Goal: Information Seeking & Learning: Find specific fact

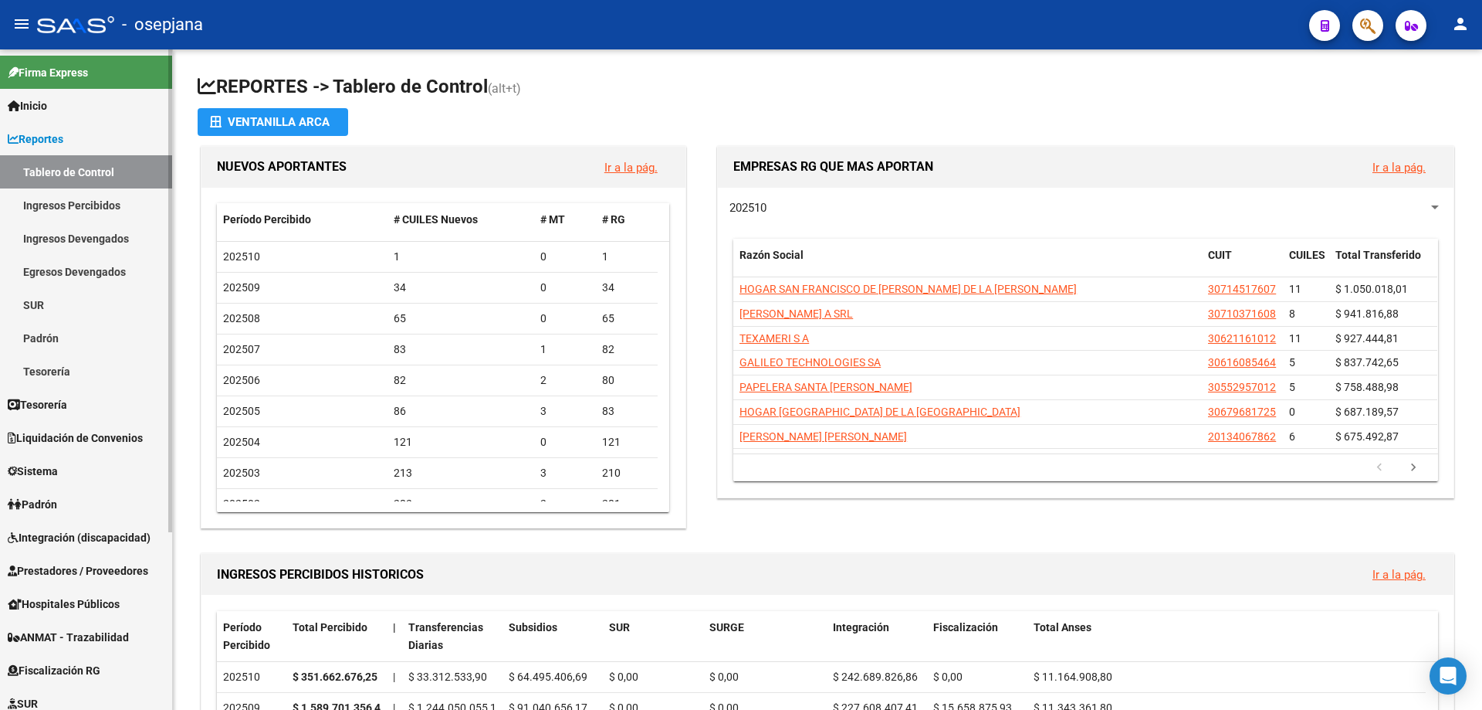
click at [42, 137] on span "Reportes" at bounding box center [36, 138] width 56 height 17
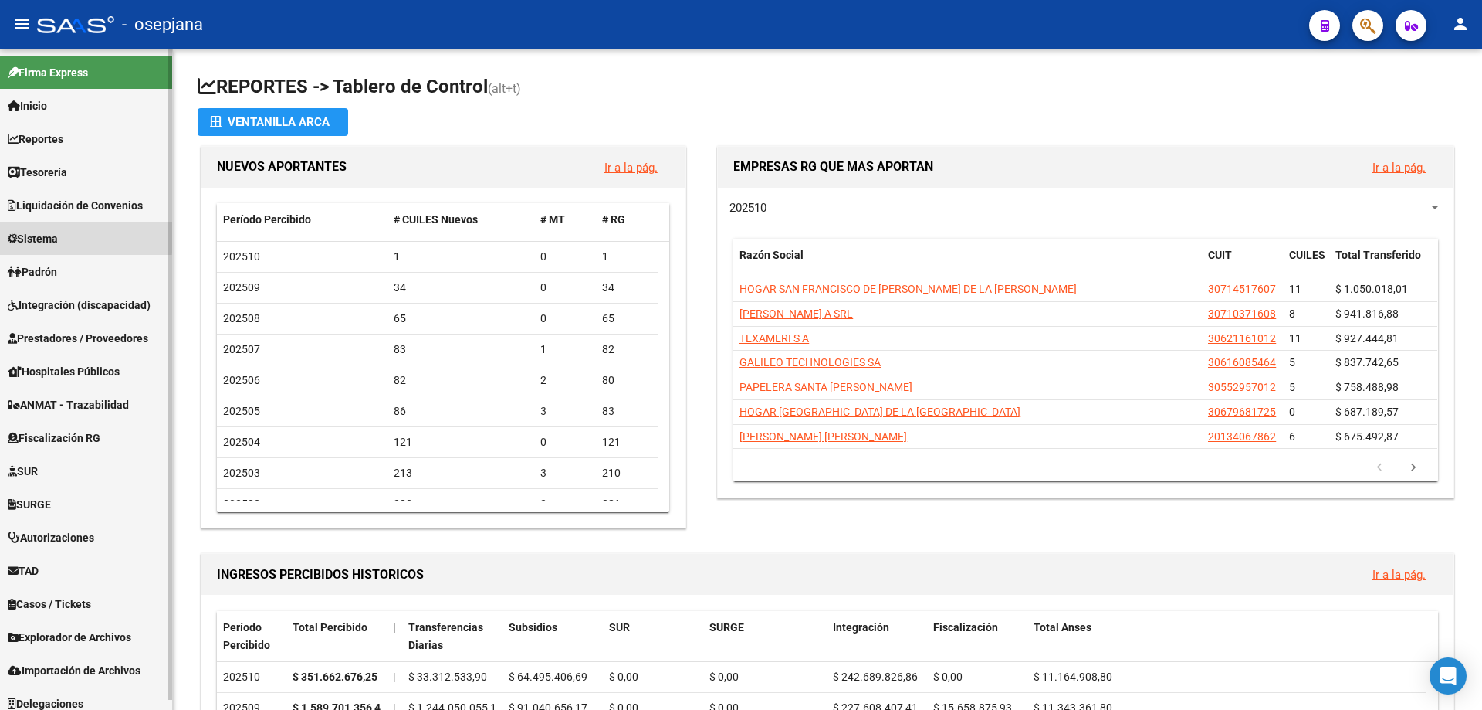
click at [58, 235] on span "Sistema" at bounding box center [33, 238] width 50 height 17
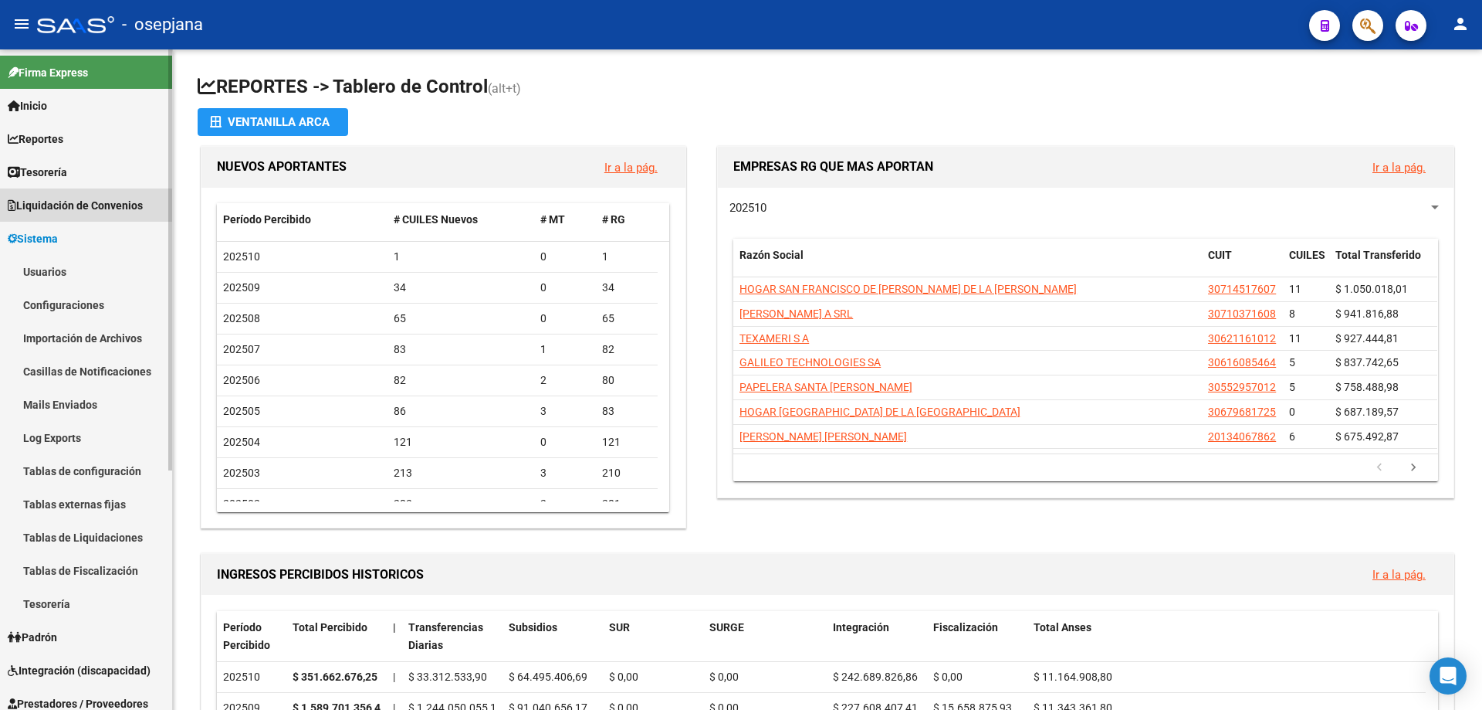
click at [66, 211] on span "Liquidación de Convenios" at bounding box center [75, 205] width 135 height 17
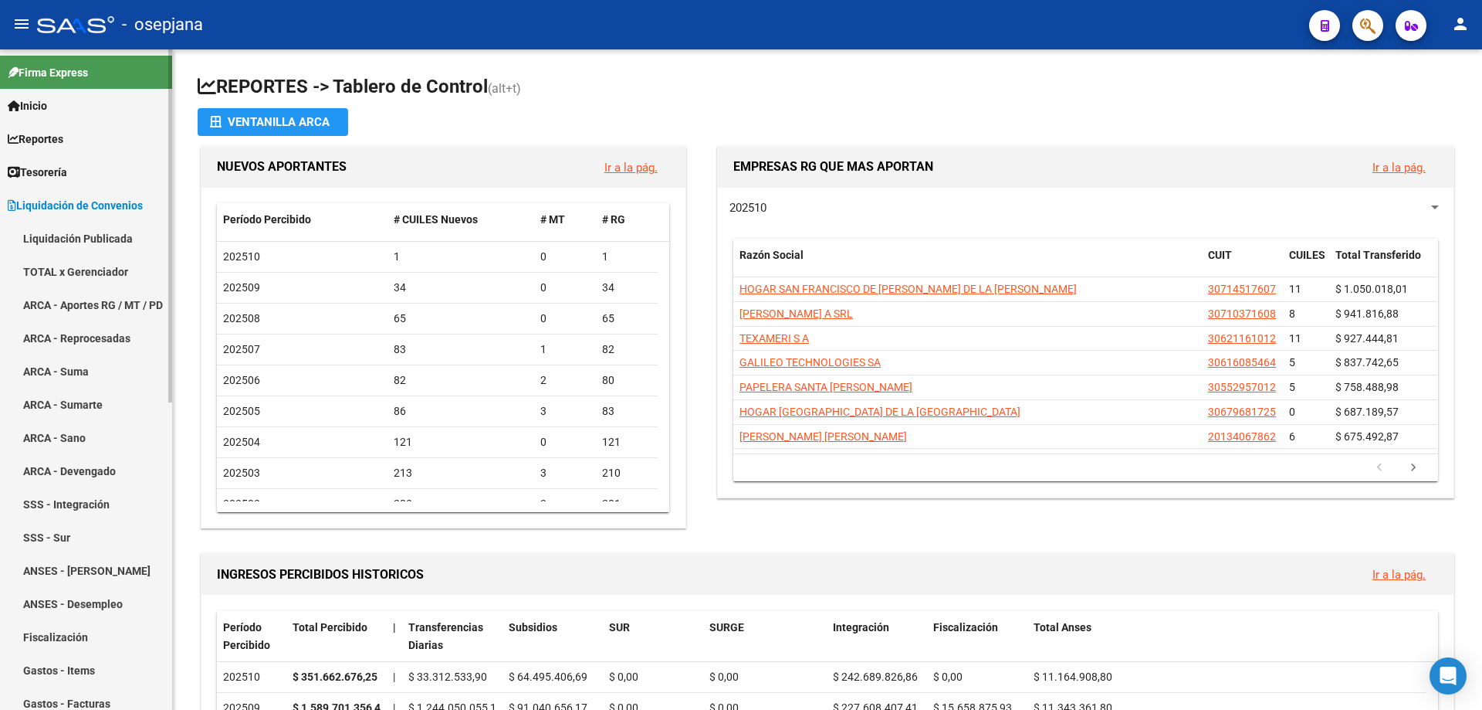
click at [82, 263] on link "TOTAL x Gerenciador" at bounding box center [86, 271] width 172 height 33
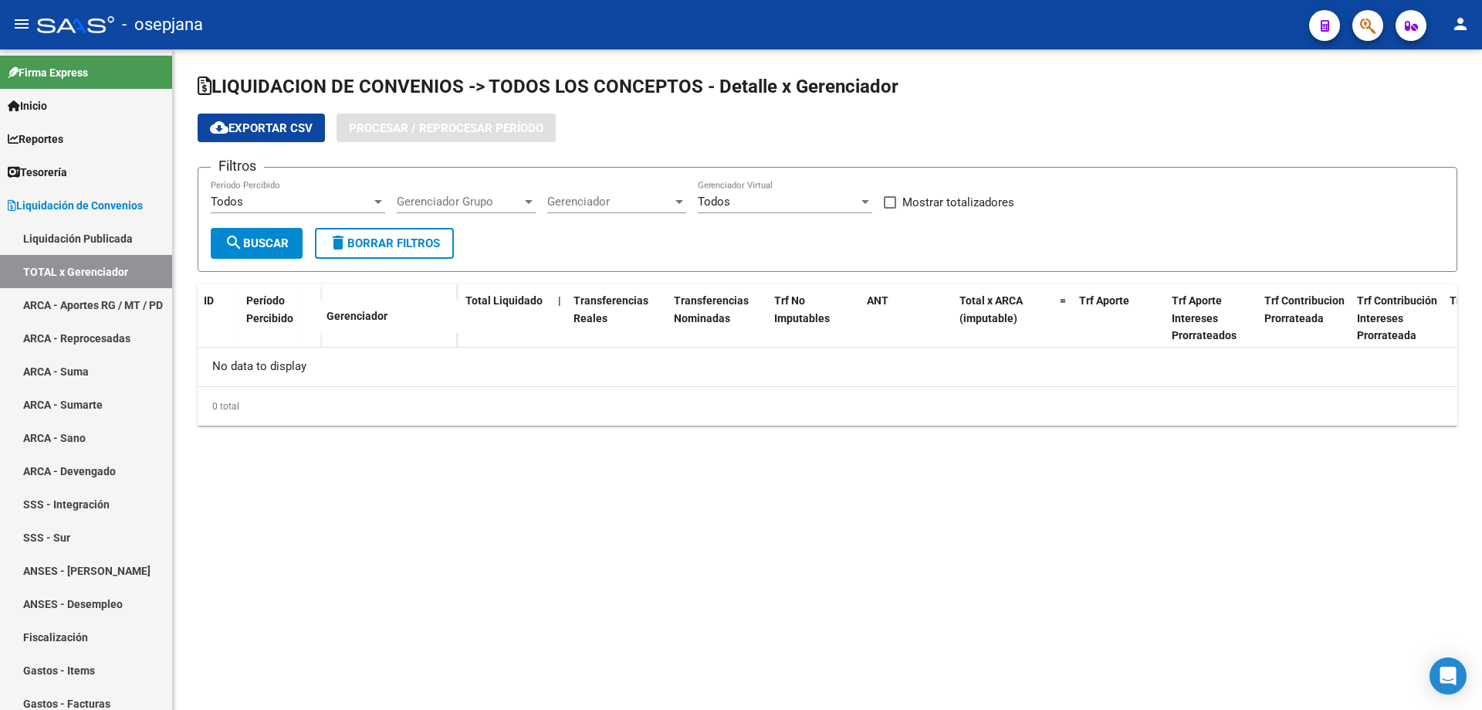
checkbox input "true"
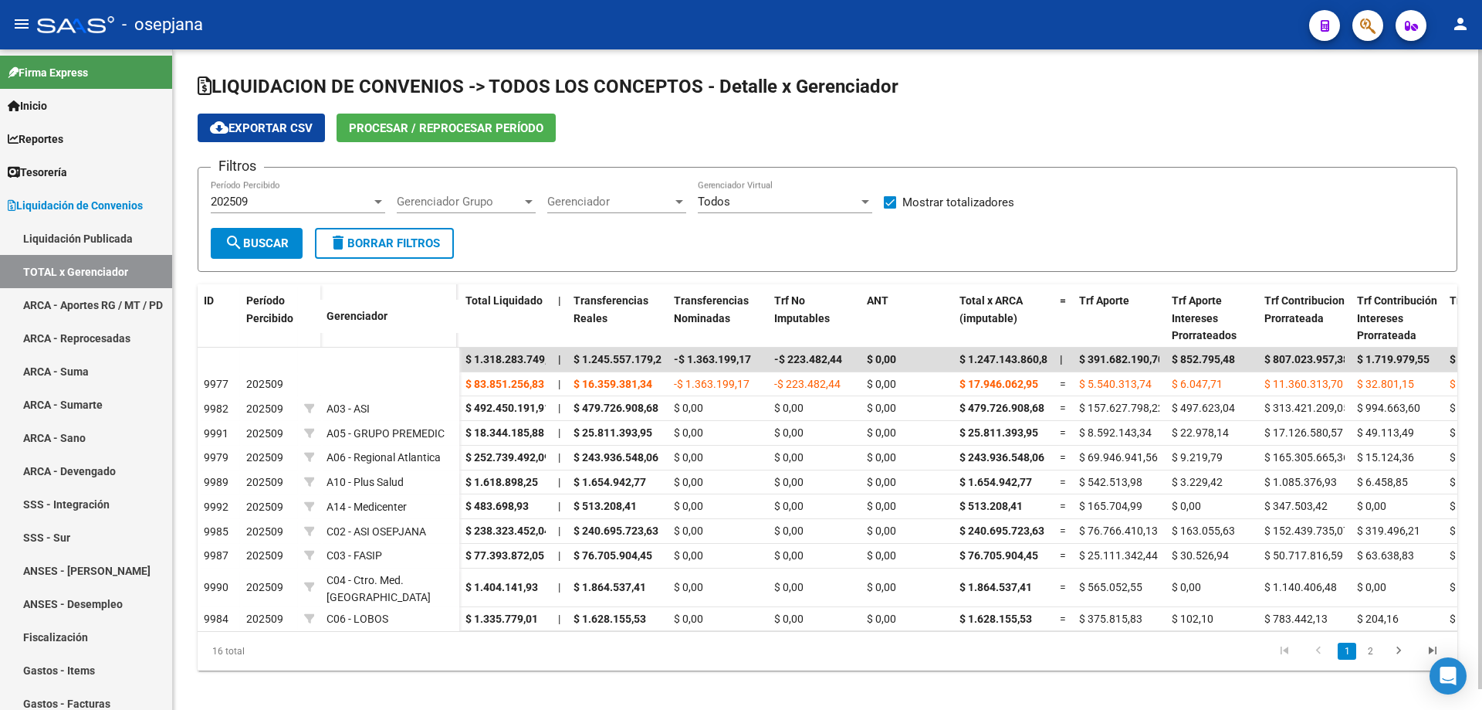
click at [408, 124] on span "Procesar / Reprocesar período" at bounding box center [446, 128] width 195 height 14
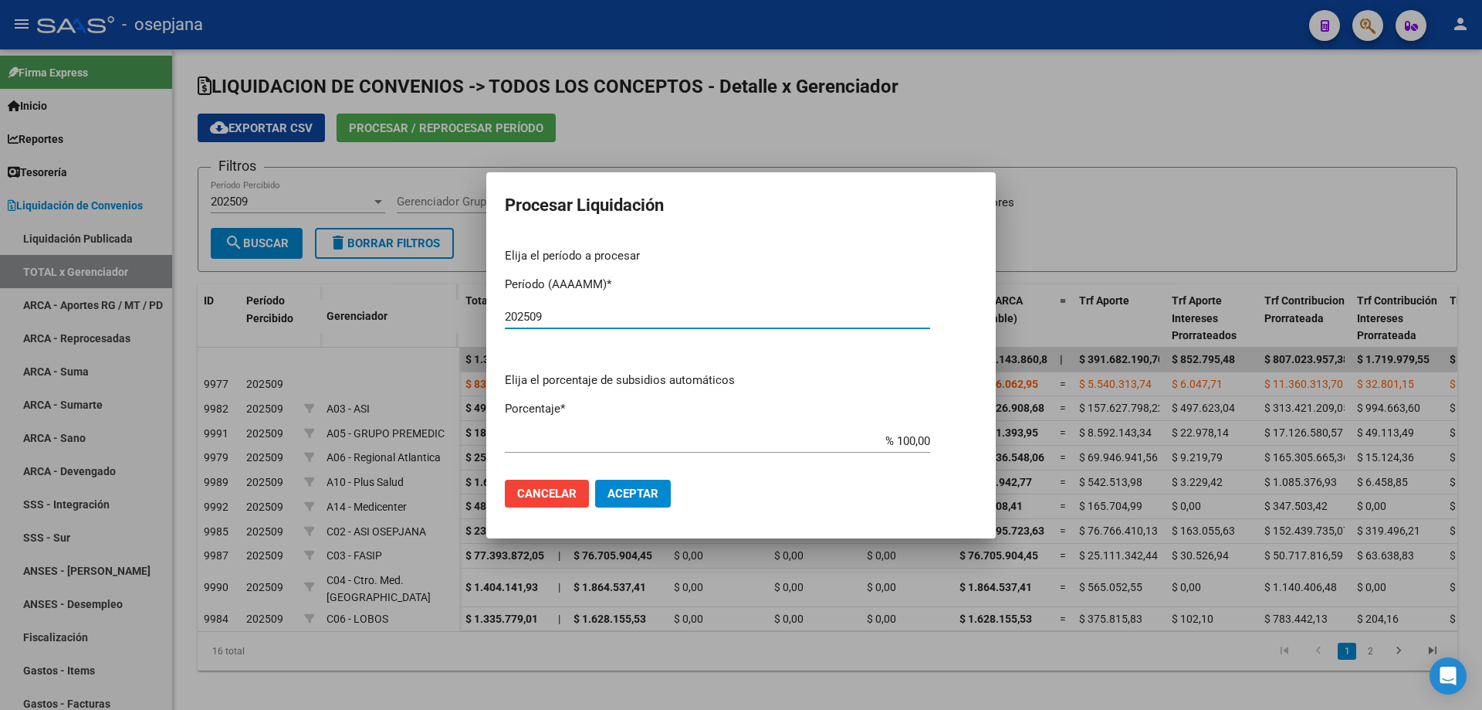
type input "202509"
click at [659, 496] on button "Aceptar" at bounding box center [633, 493] width 76 height 28
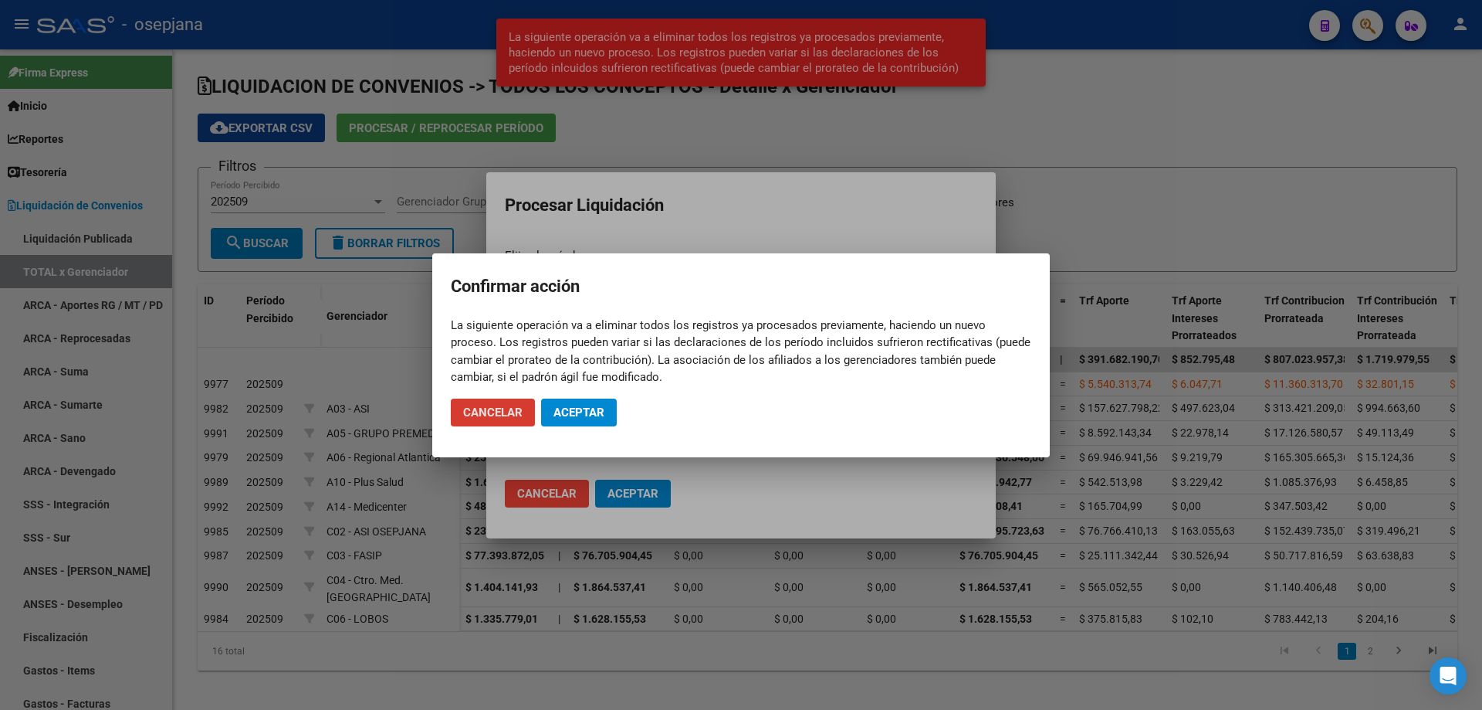
click at [598, 411] on span "Aceptar" at bounding box center [579, 412] width 51 height 14
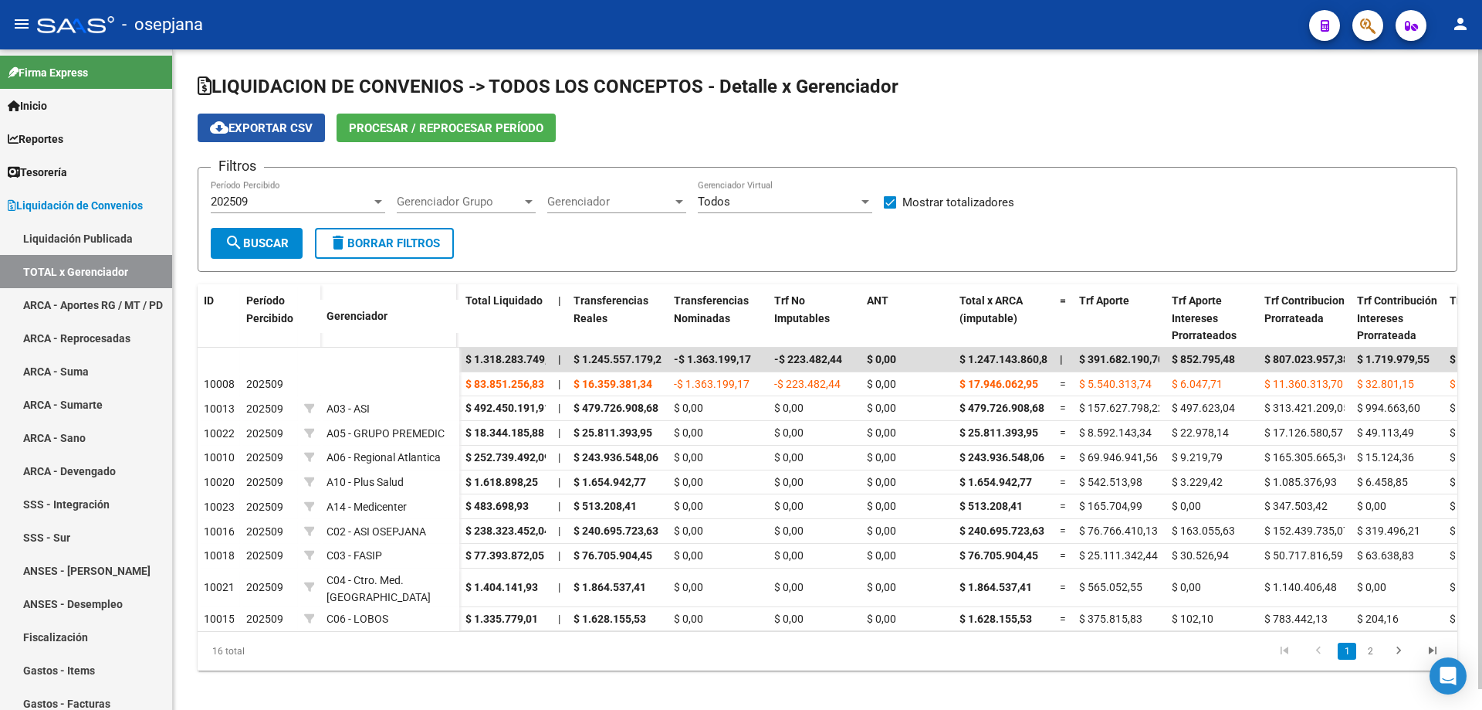
click at [307, 126] on span "cloud_download Exportar CSV" at bounding box center [261, 128] width 103 height 14
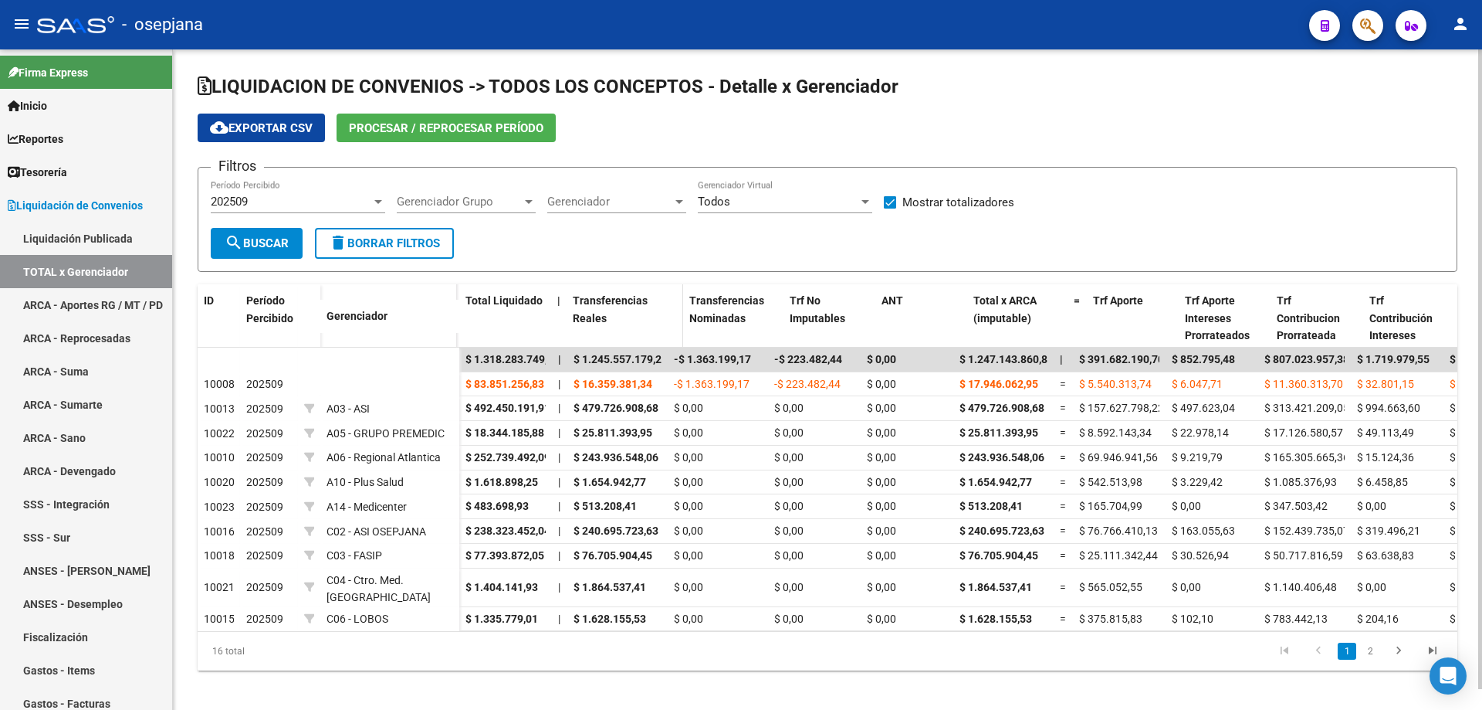
drag, startPoint x: 665, startPoint y: 307, endPoint x: 684, endPoint y: 306, distance: 19.3
click at [683, 306] on span at bounding box center [679, 327] width 7 height 86
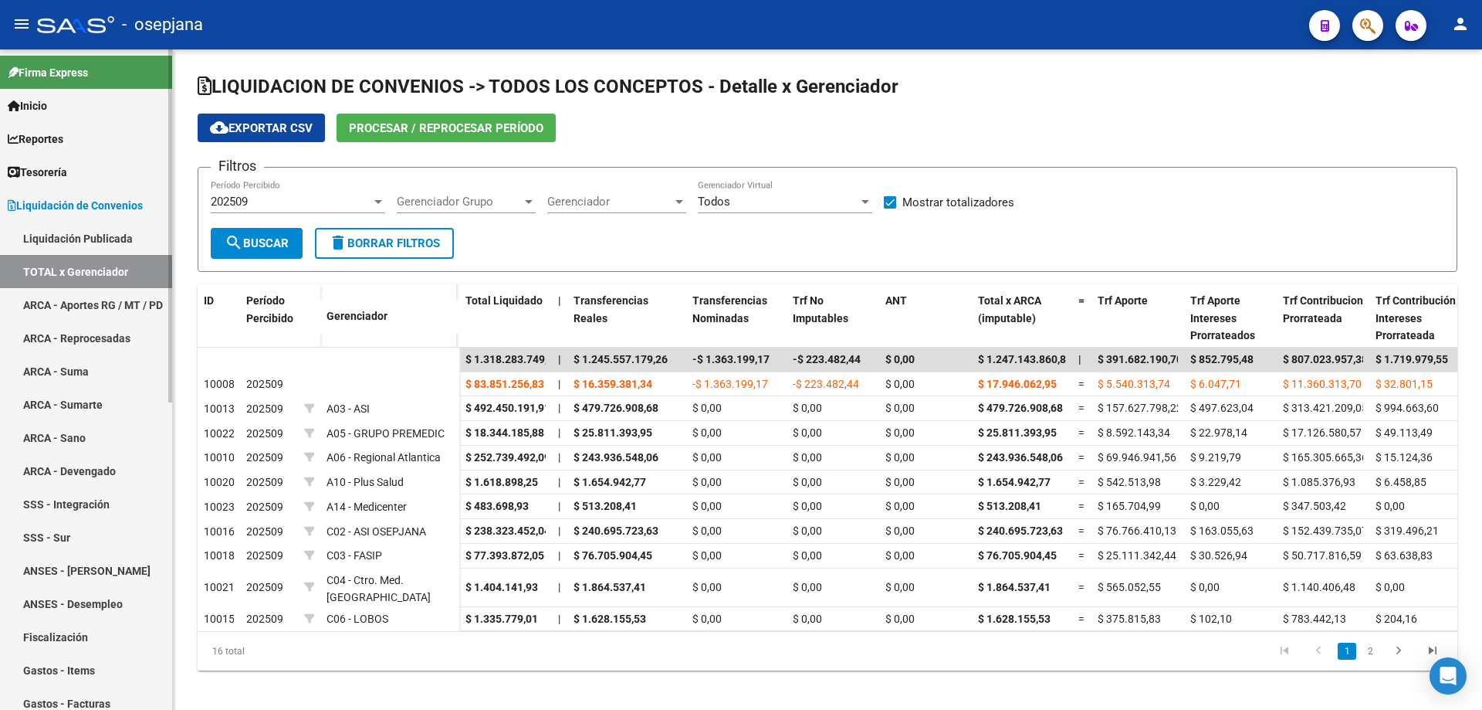
click at [75, 290] on link "ARCA - Aportes RG / MT / PD" at bounding box center [86, 304] width 172 height 33
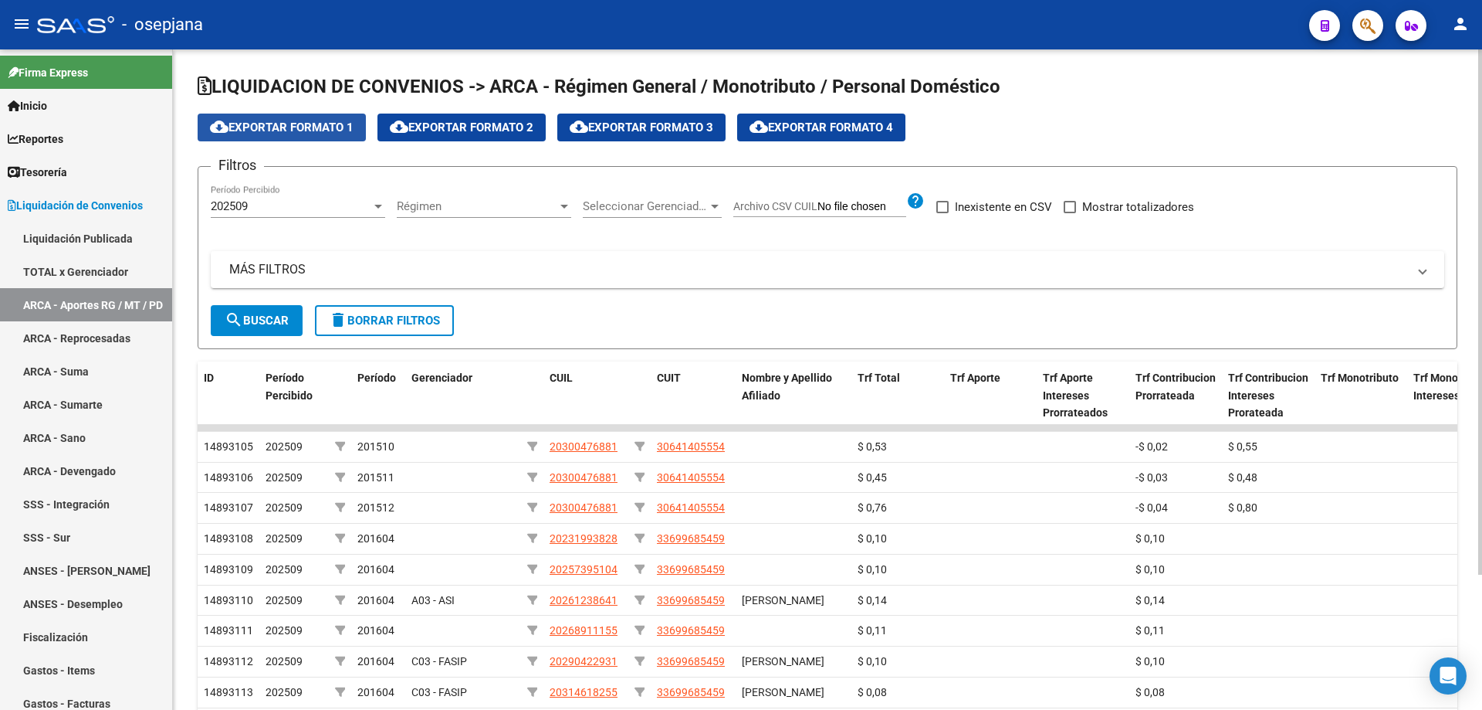
click at [301, 117] on button "cloud_download Exportar Formato 1" at bounding box center [282, 127] width 168 height 28
click at [71, 263] on link "TOTAL x Gerenciador" at bounding box center [86, 271] width 172 height 33
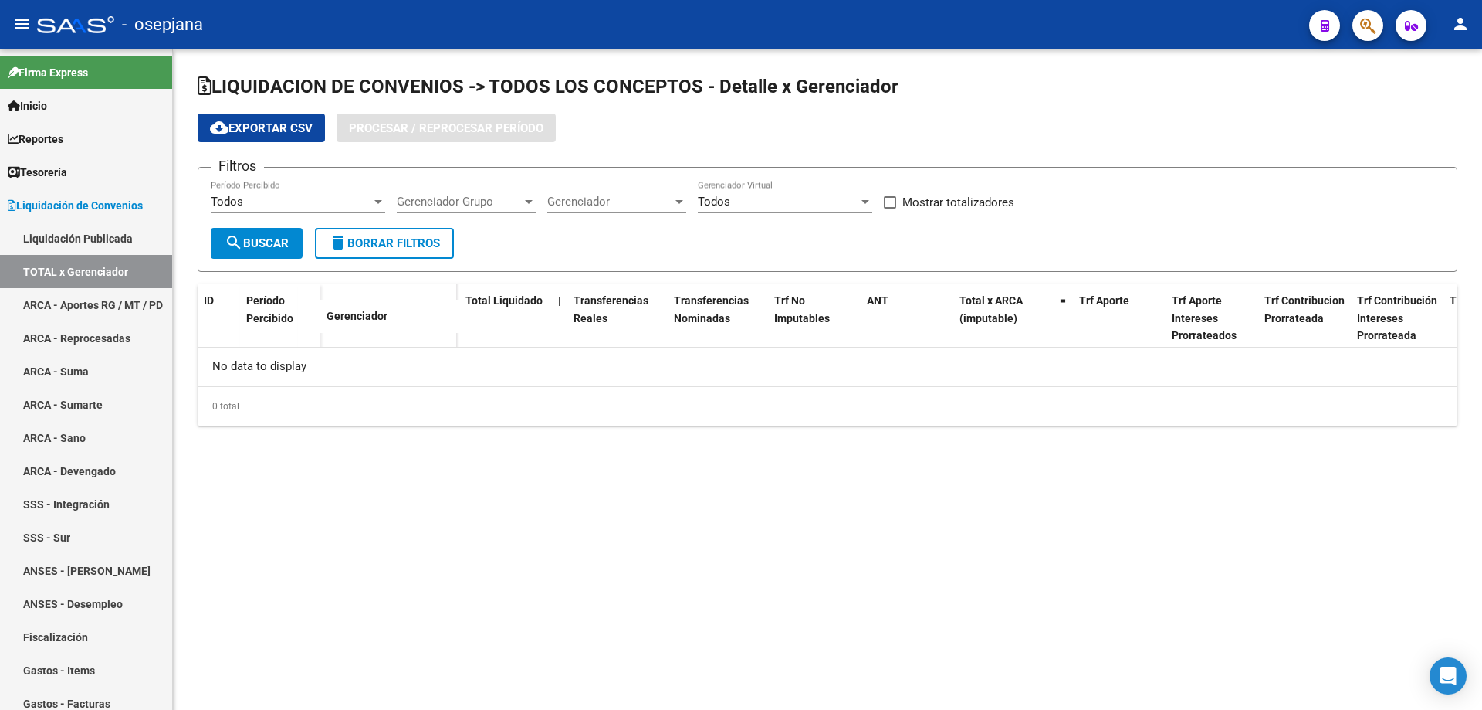
checkbox input "true"
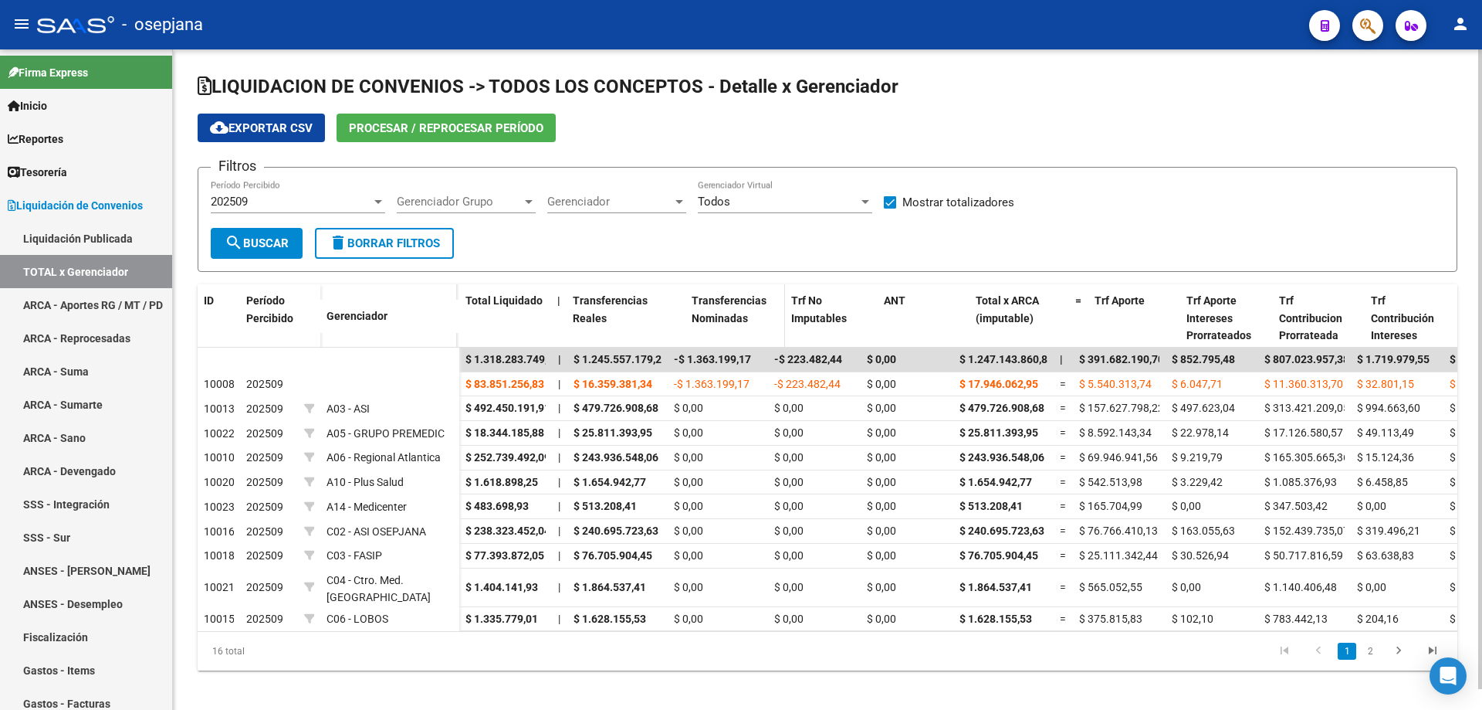
drag, startPoint x: 666, startPoint y: 303, endPoint x: 696, endPoint y: 307, distance: 30.4
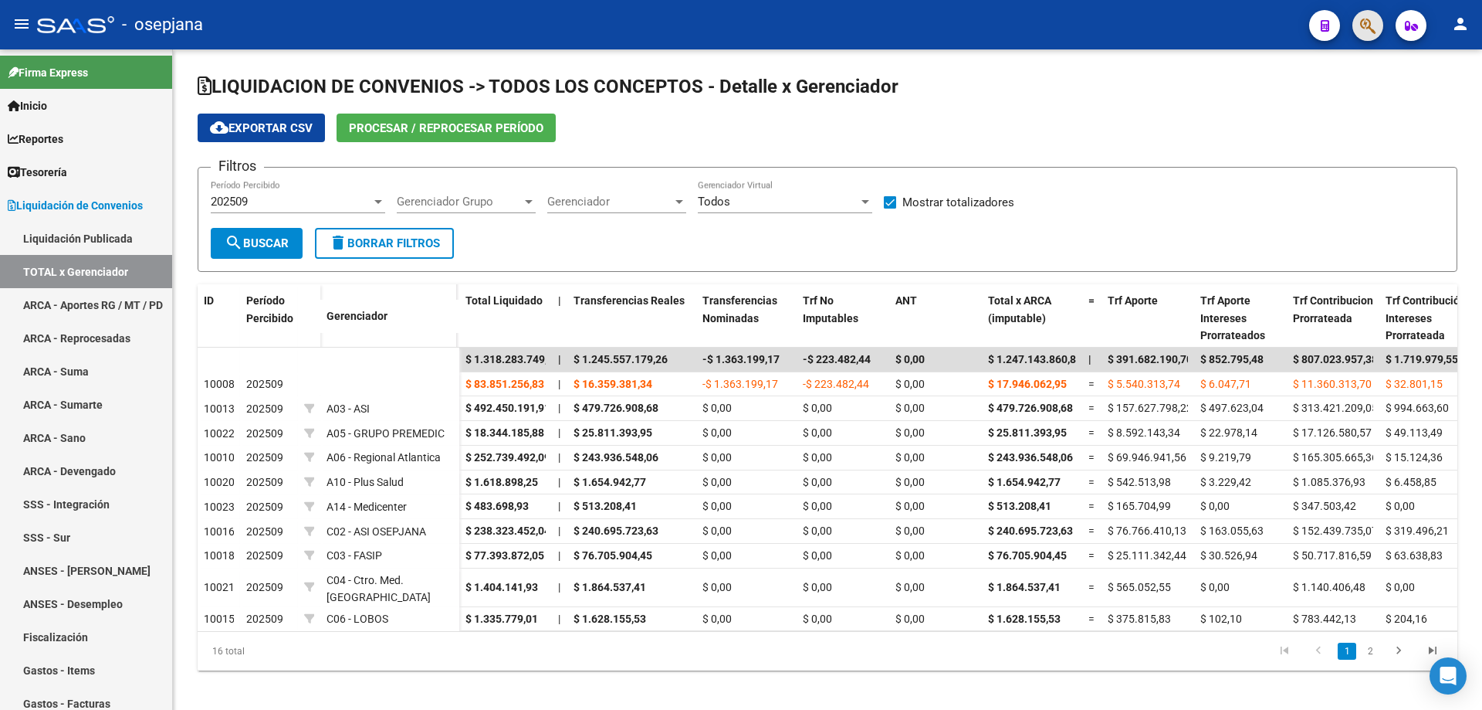
click at [1355, 21] on button "button" at bounding box center [1368, 25] width 31 height 31
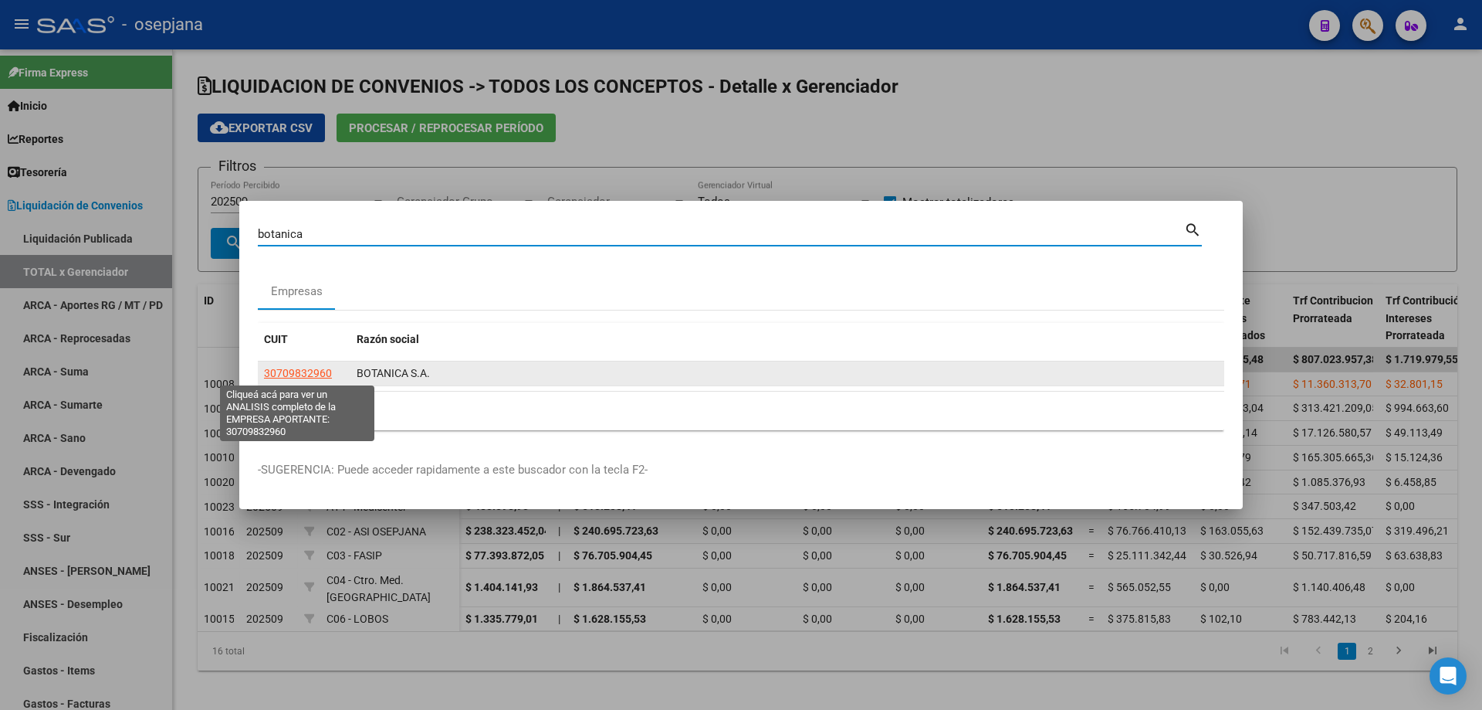
click at [311, 368] on span "30709832960" at bounding box center [298, 373] width 68 height 12
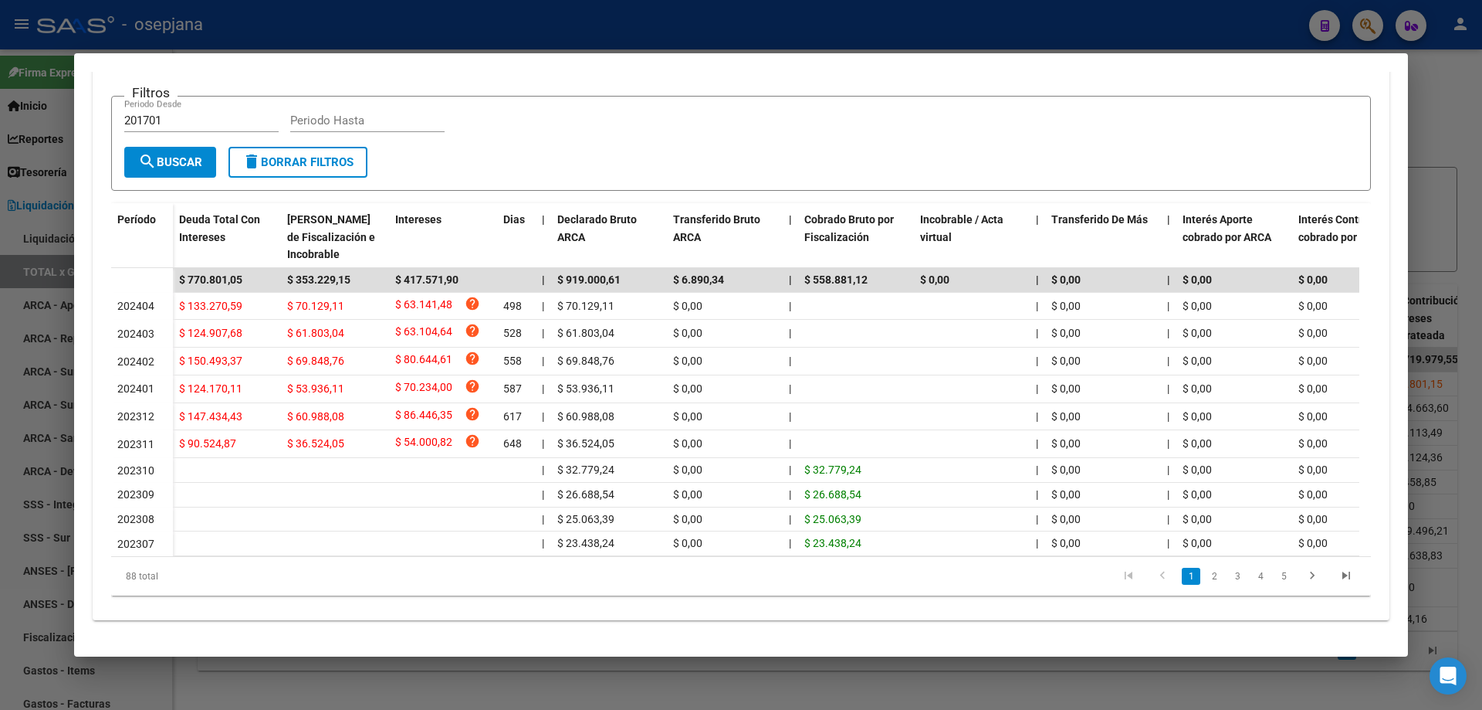
scroll to position [173, 0]
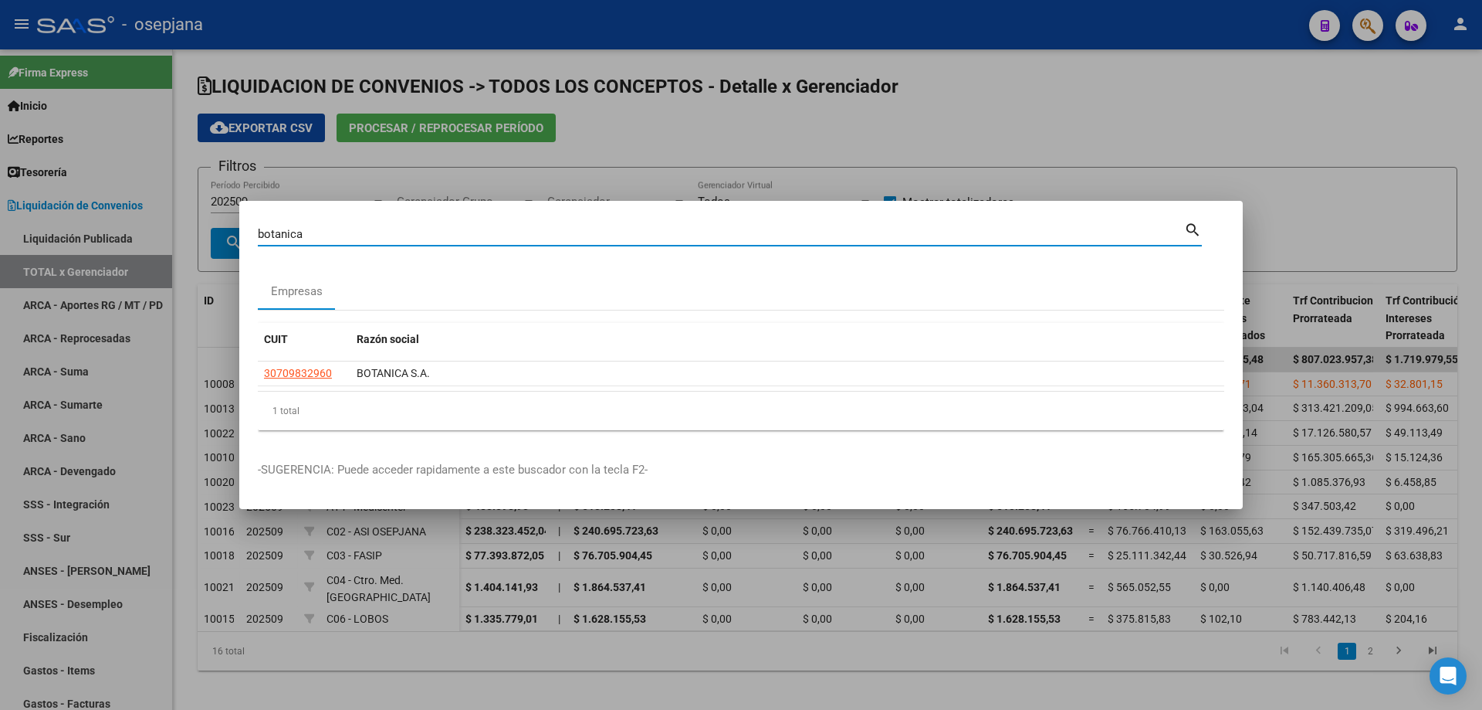
drag, startPoint x: 249, startPoint y: 234, endPoint x: 120, endPoint y: 230, distance: 129.8
click at [120, 230] on div "botanica Buscar (apellido, dni, cuil, nro traspaso, cuit, obra social) search E…" at bounding box center [741, 355] width 1482 height 710
type input "rophe"
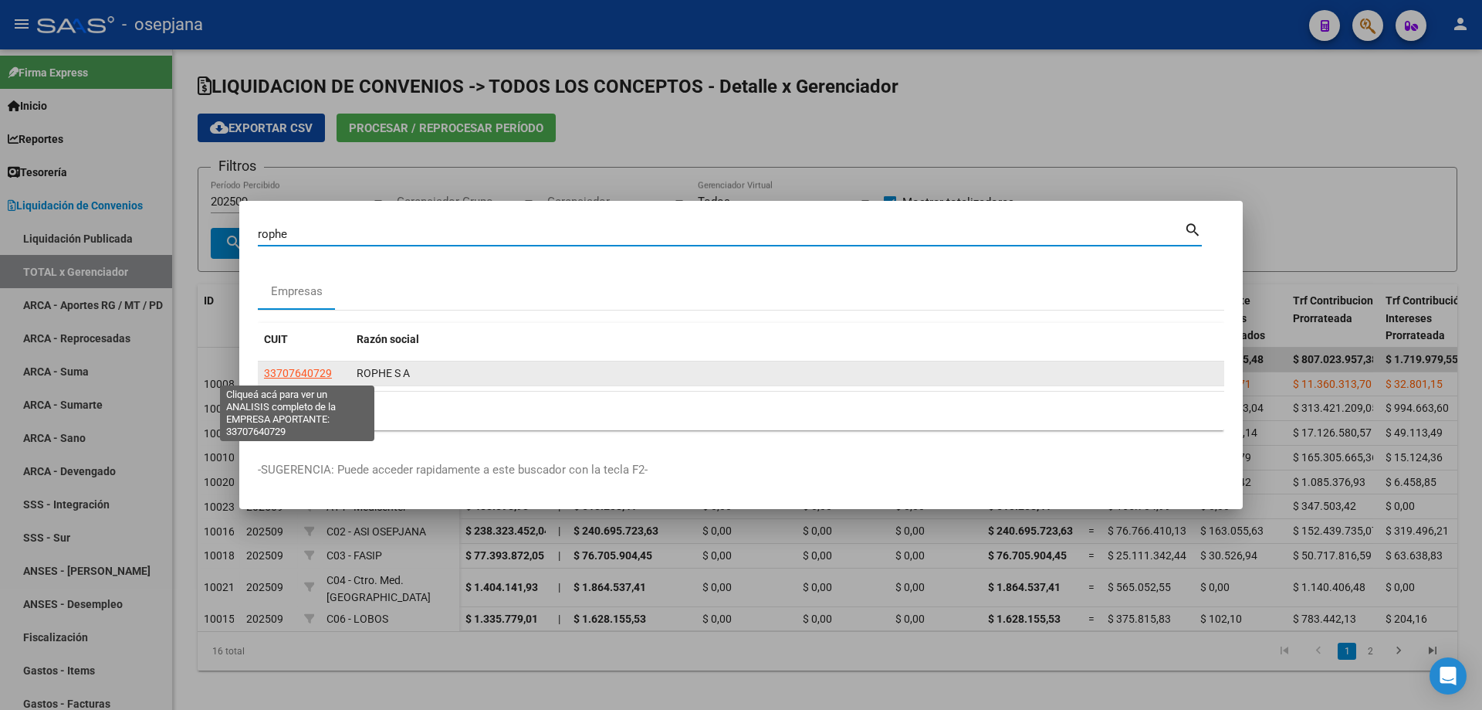
click at [317, 374] on span "33707640729" at bounding box center [298, 373] width 68 height 12
type textarea "33707640729"
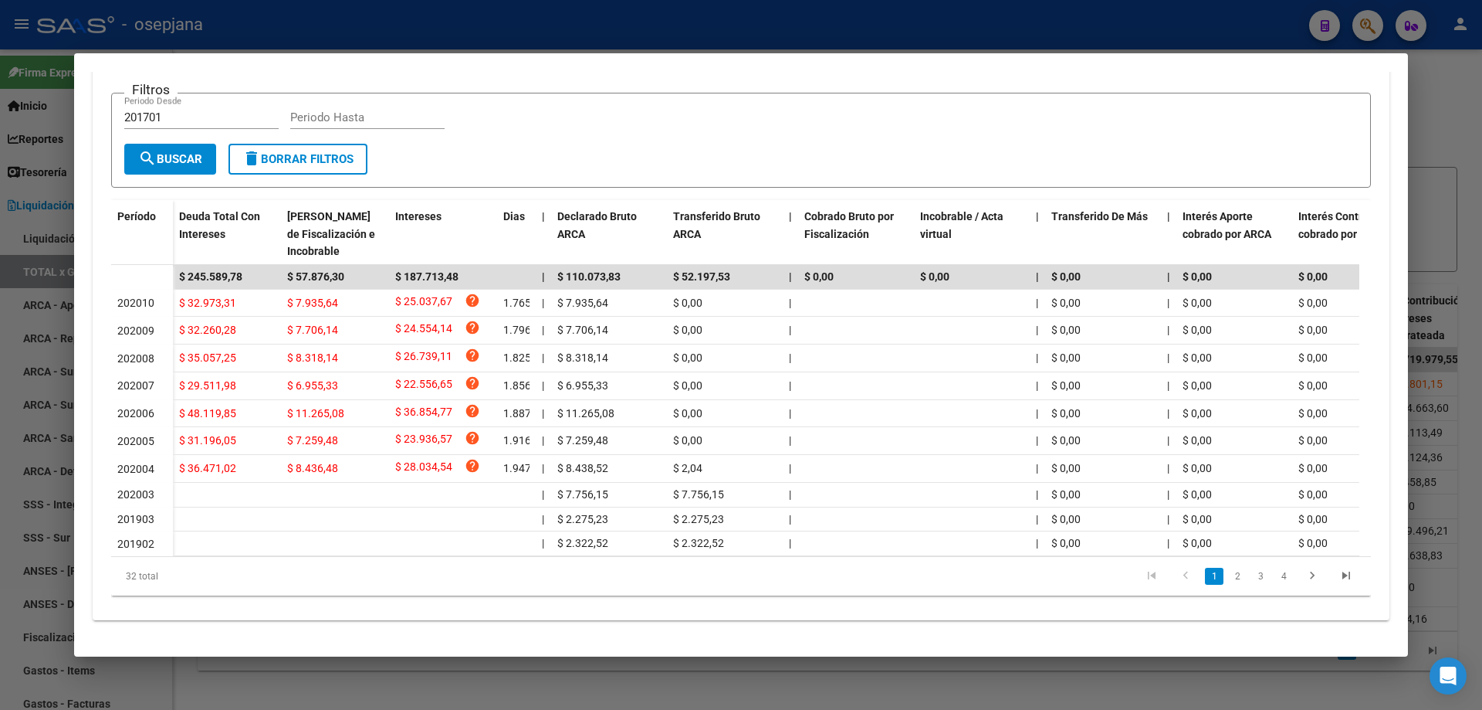
scroll to position [22, 0]
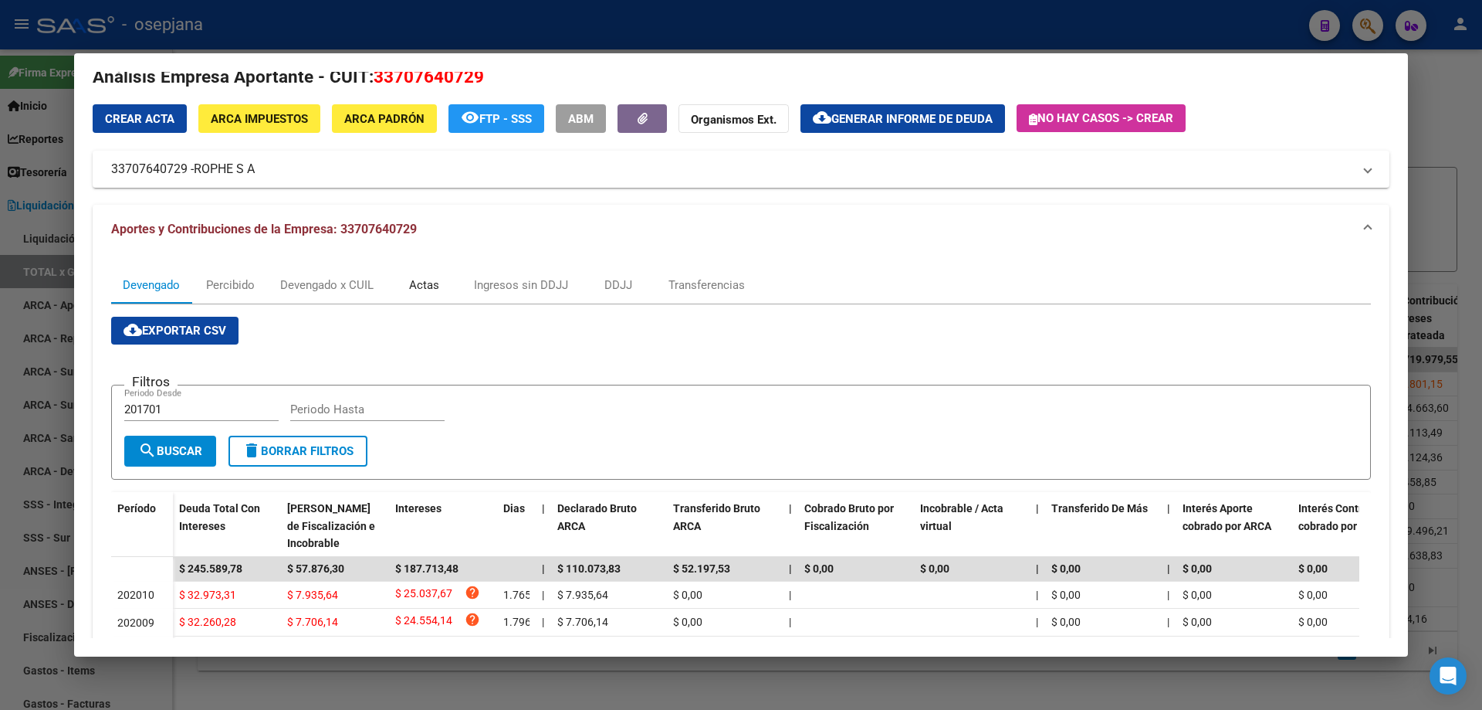
click at [425, 285] on div "Actas" at bounding box center [424, 284] width 30 height 17
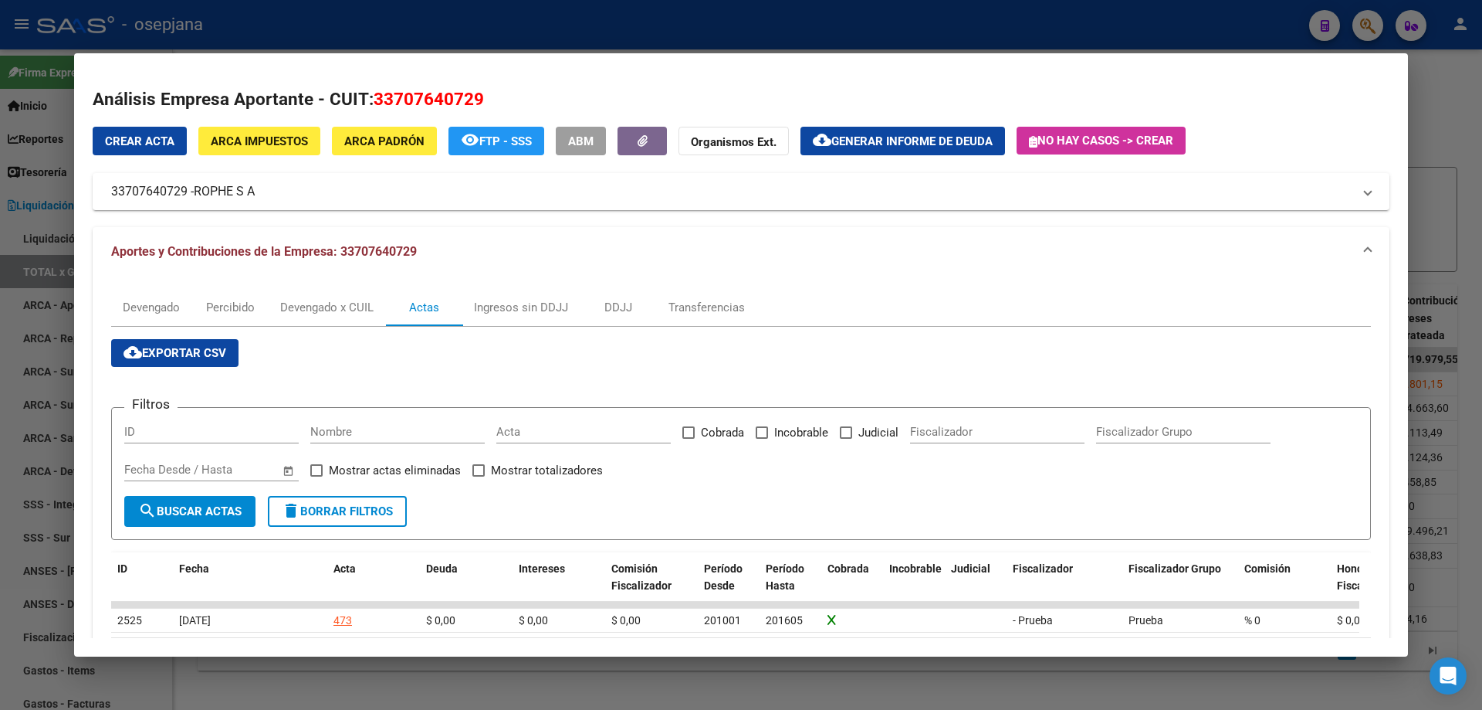
scroll to position [93, 0]
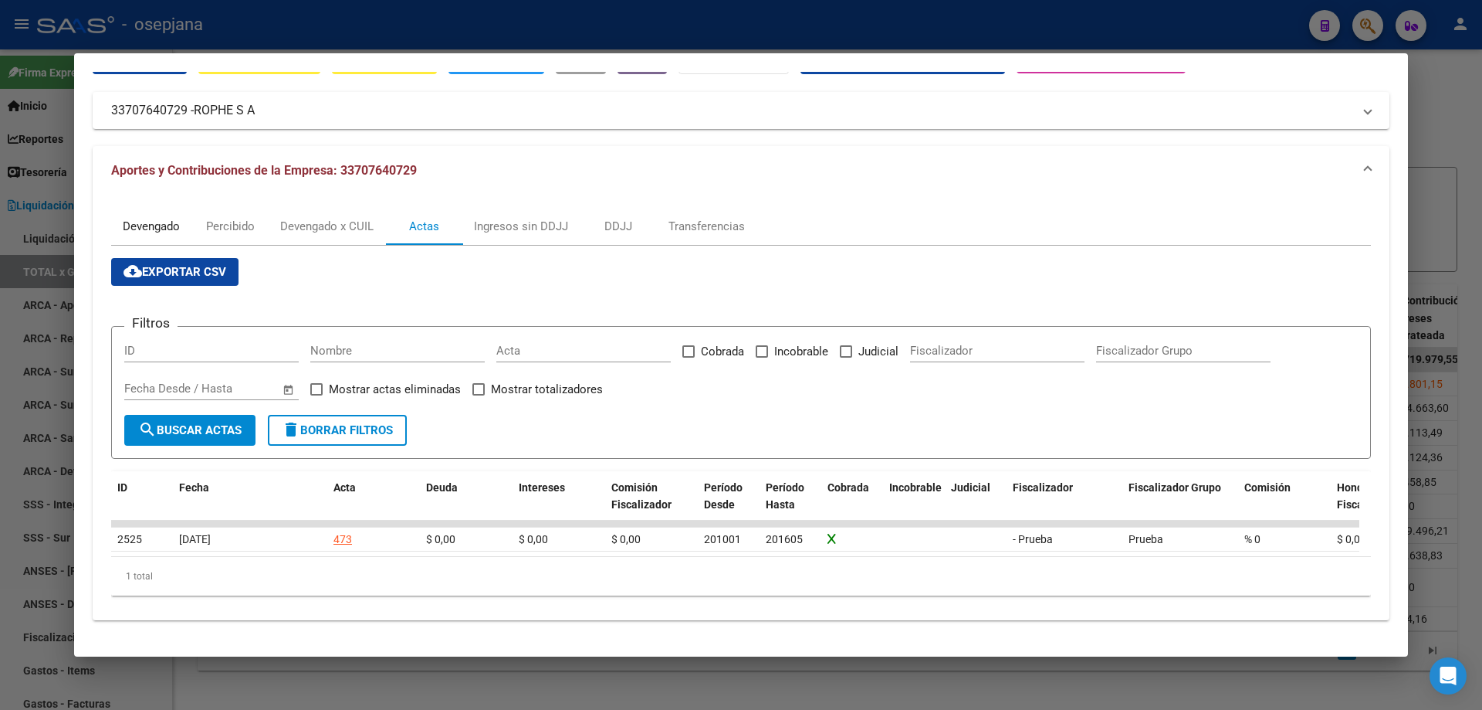
click at [174, 218] on div "Devengado" at bounding box center [151, 226] width 57 height 17
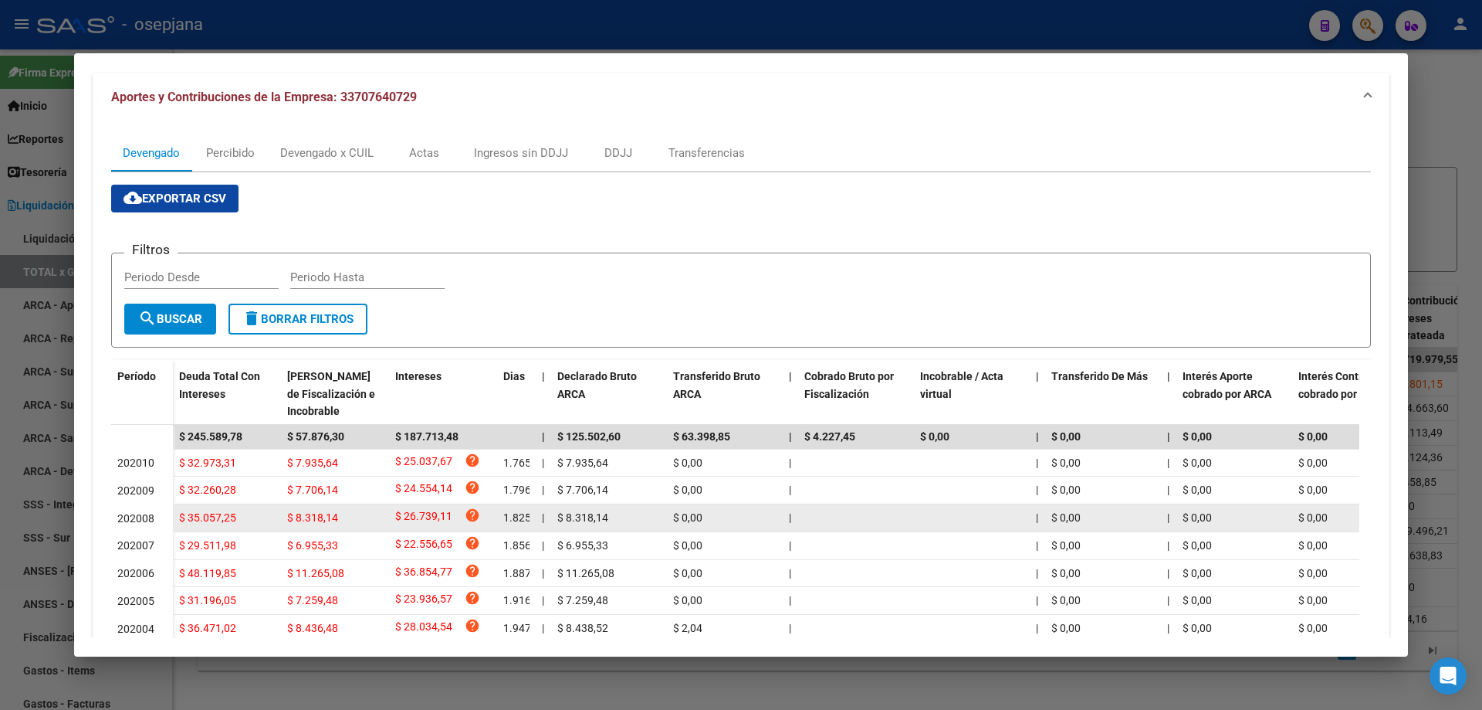
scroll to position [232, 0]
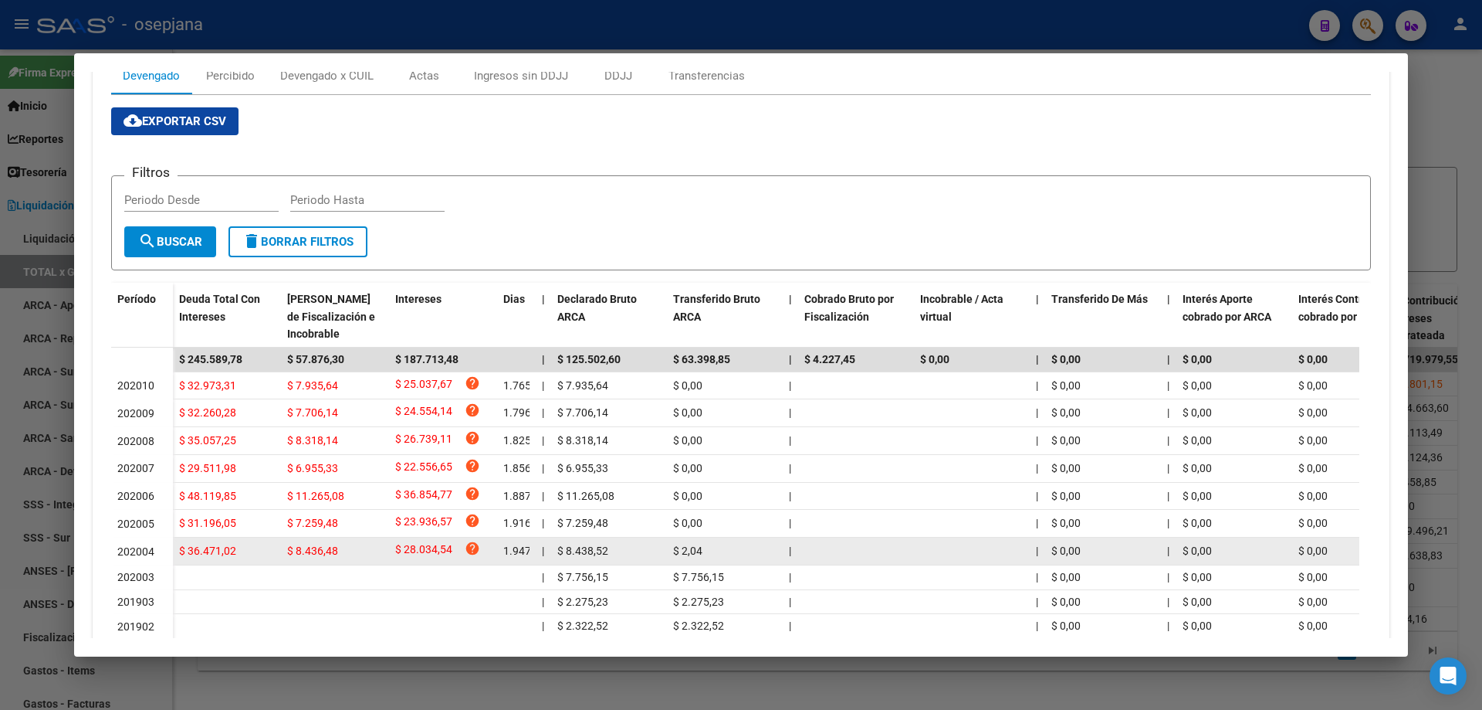
drag, startPoint x: 290, startPoint y: 380, endPoint x: 335, endPoint y: 550, distance: 175.7
click at [335, 550] on datatable-scroller "$ 245.589,78 $ 57.876,30 $ 187.713,48 | $ 125.502,60 $ 63.398,85 | $ 4.227,45 $…" at bounding box center [735, 492] width 1248 height 291
click at [334, 557] on span "$ 8.436,48" at bounding box center [312, 550] width 51 height 12
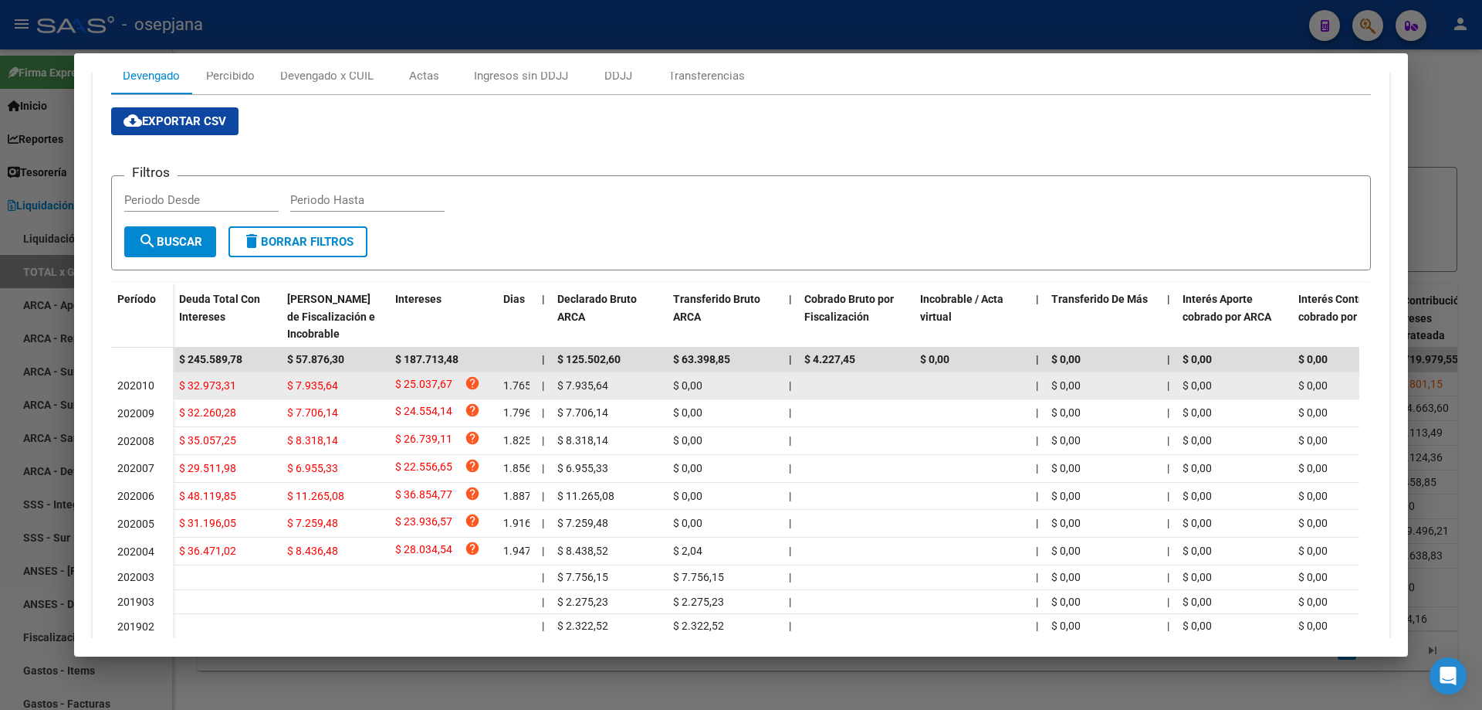
drag, startPoint x: 338, startPoint y: 554, endPoint x: 283, endPoint y: 371, distance: 191.2
click at [283, 371] on datatable-scroller "$ 245.589,78 $ 57.876,30 $ 187.713,48 | $ 125.502,60 $ 63.398,85 | $ 4.227,45 $…" at bounding box center [735, 492] width 1248 height 291
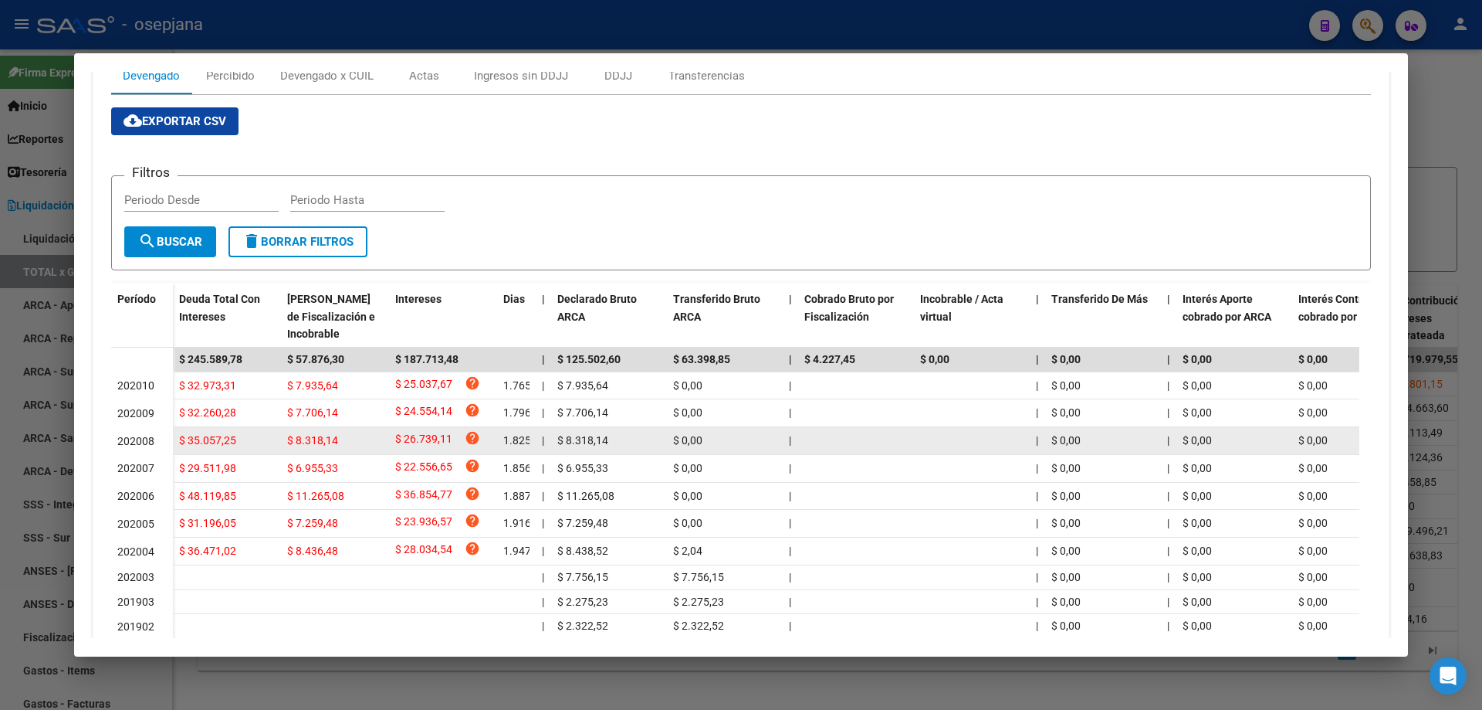
click at [307, 429] on datatable-body-cell "$ 8.318,14" at bounding box center [335, 440] width 108 height 27
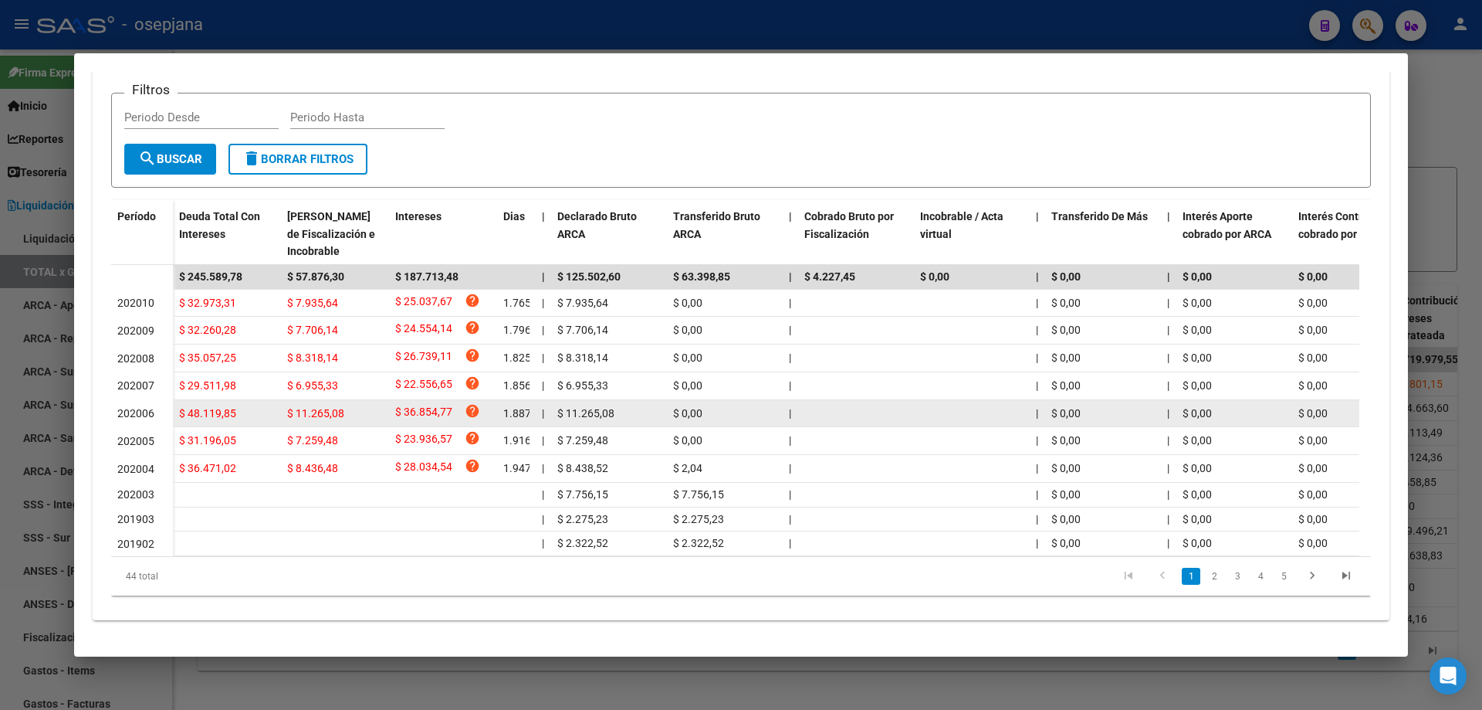
scroll to position [0, 0]
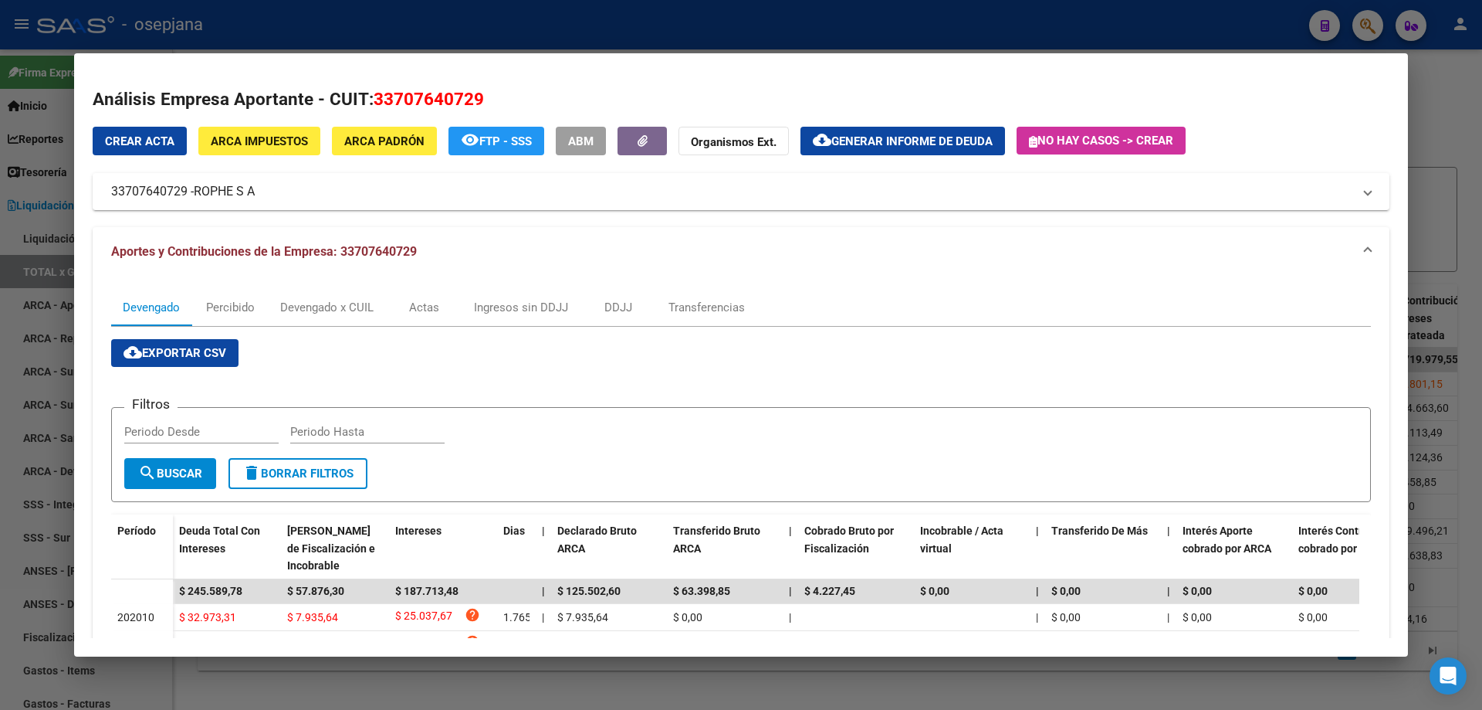
click at [185, 35] on div at bounding box center [741, 355] width 1482 height 710
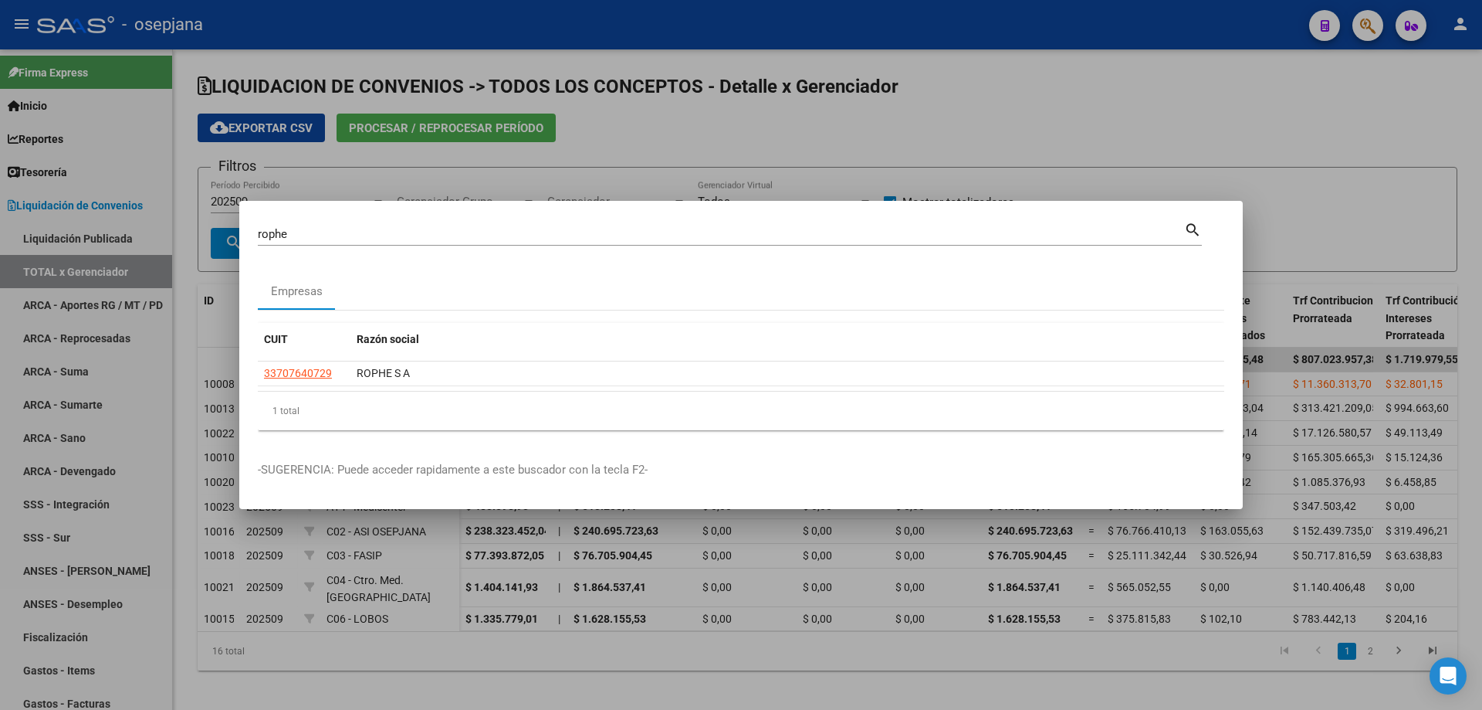
click at [547, 171] on div at bounding box center [741, 355] width 1482 height 710
